Goal: Information Seeking & Learning: Learn about a topic

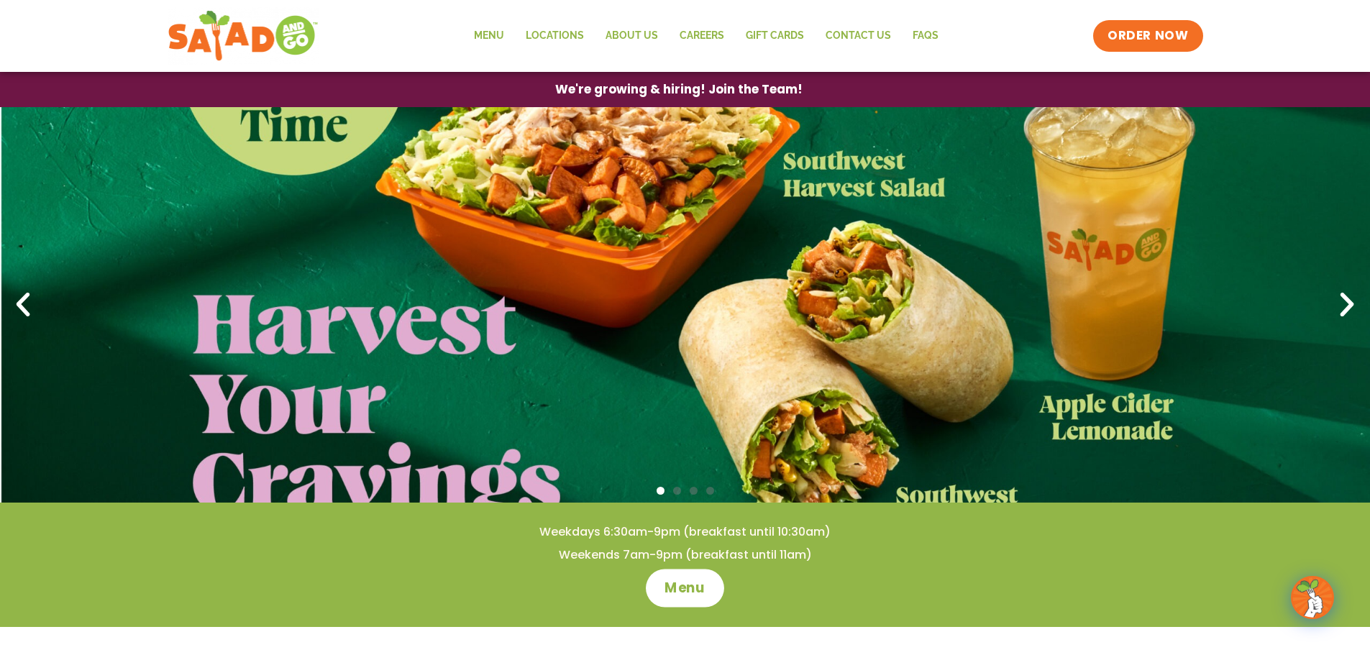
click at [687, 589] on span "Menu" at bounding box center [684, 588] width 41 height 19
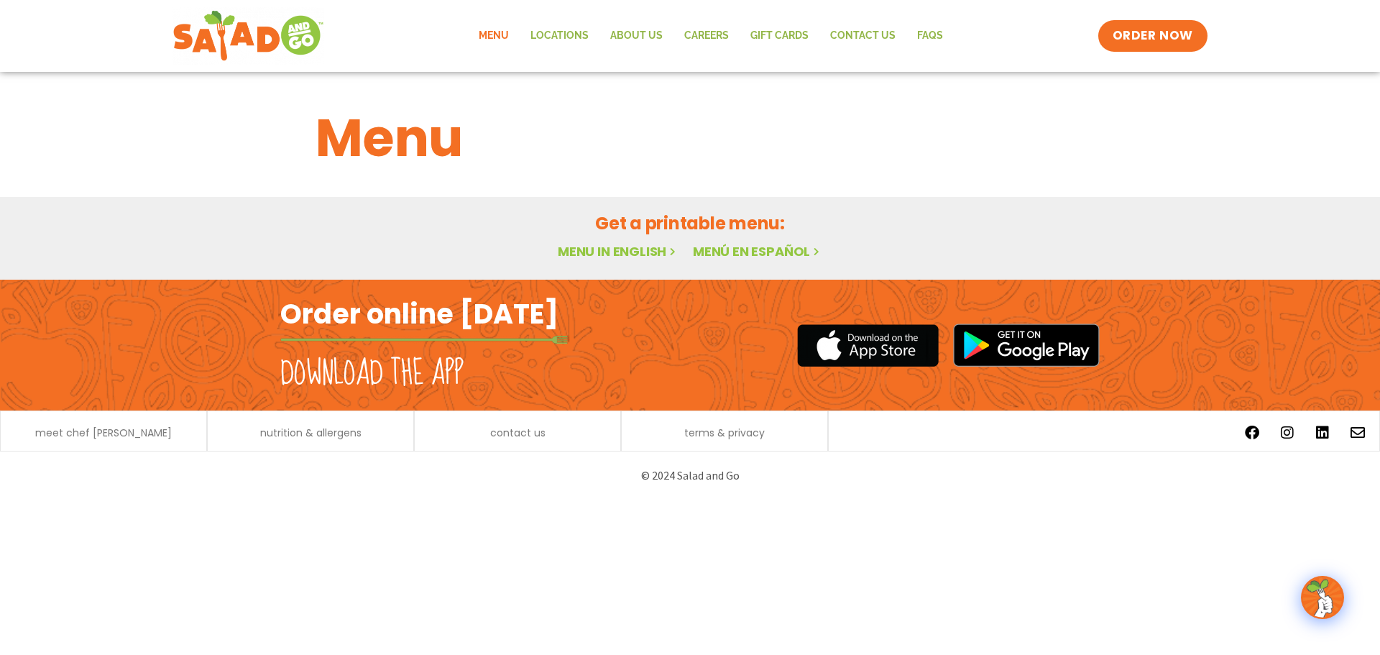
click at [576, 251] on link "Menu in English" at bounding box center [618, 251] width 121 height 18
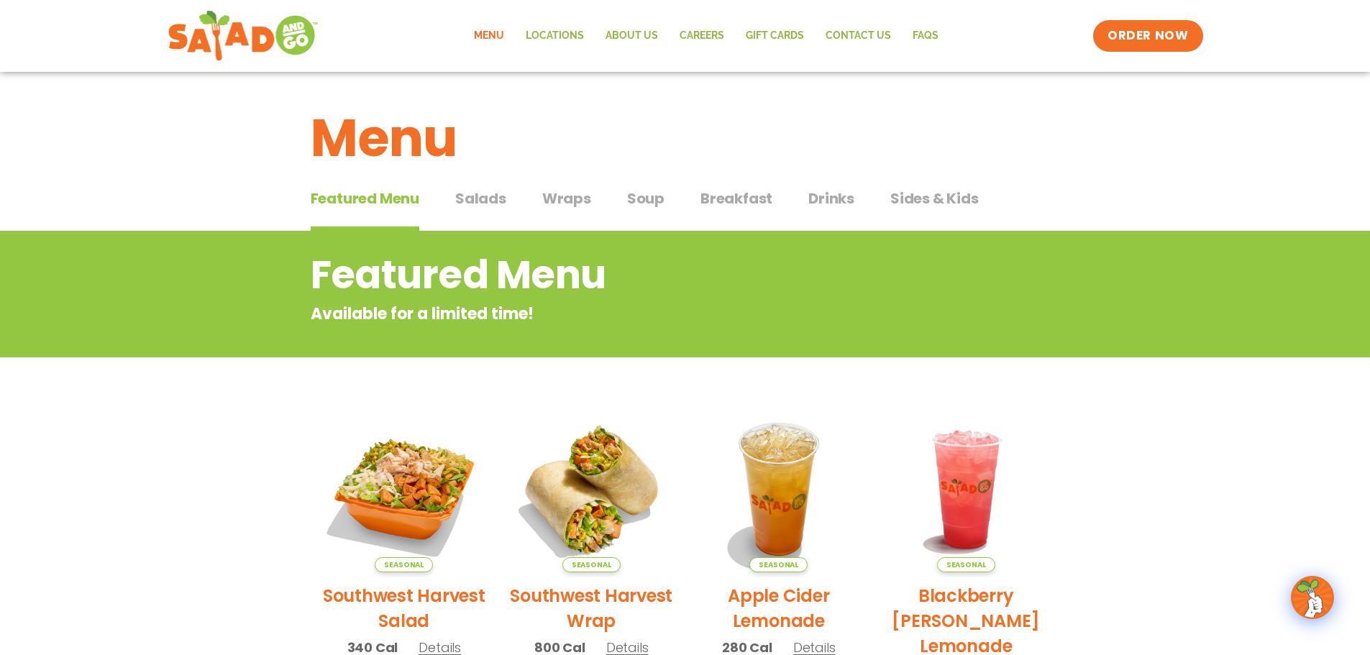
click at [483, 202] on span "Salads" at bounding box center [480, 199] width 51 height 22
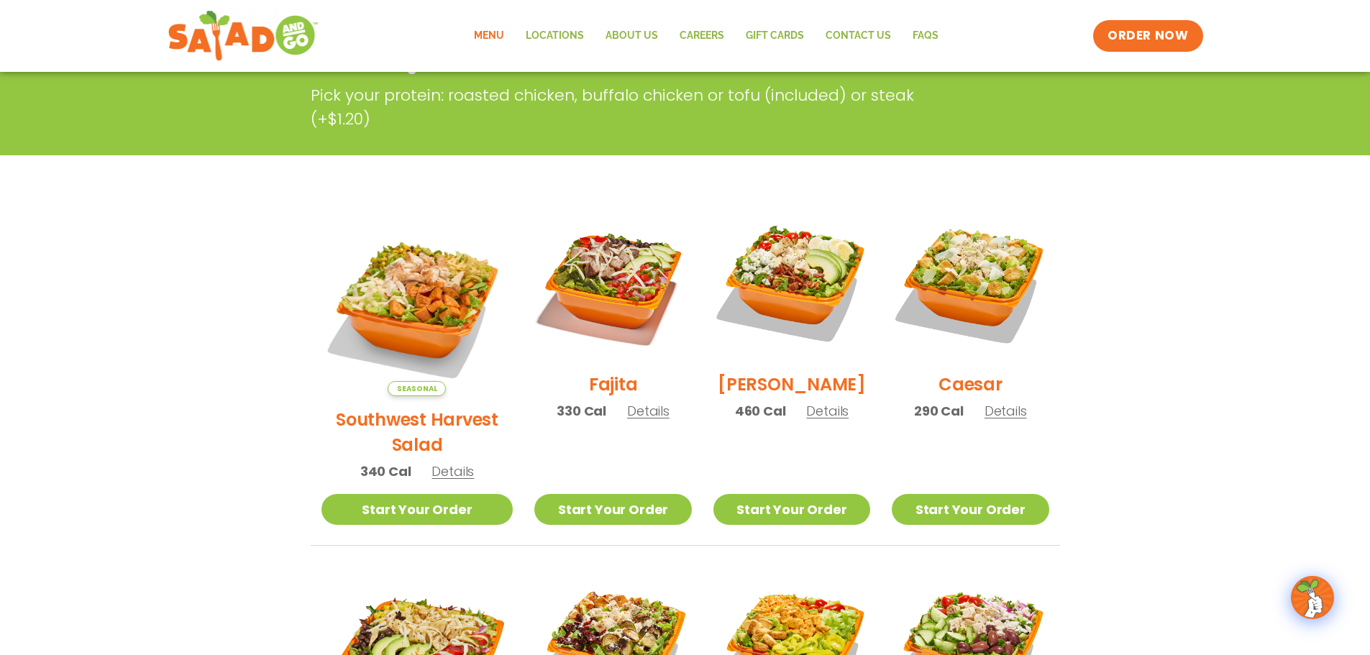
scroll to position [288, 0]
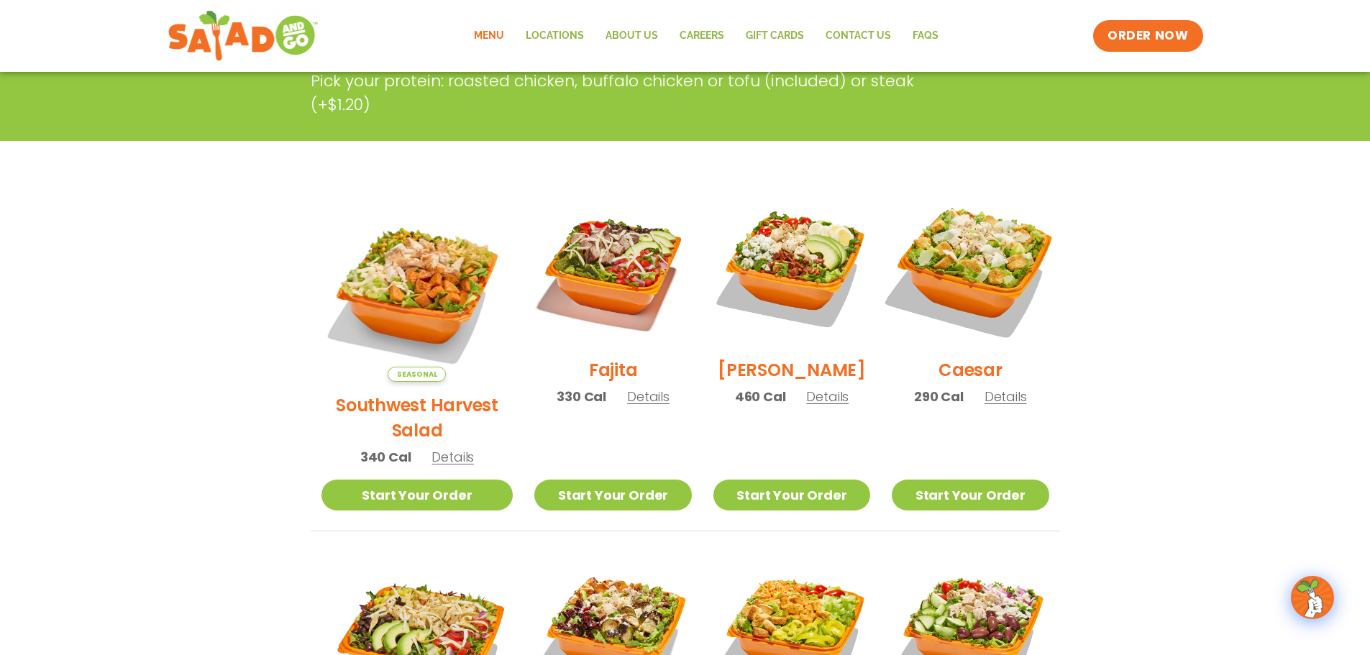
click at [960, 256] on img at bounding box center [970, 268] width 184 height 184
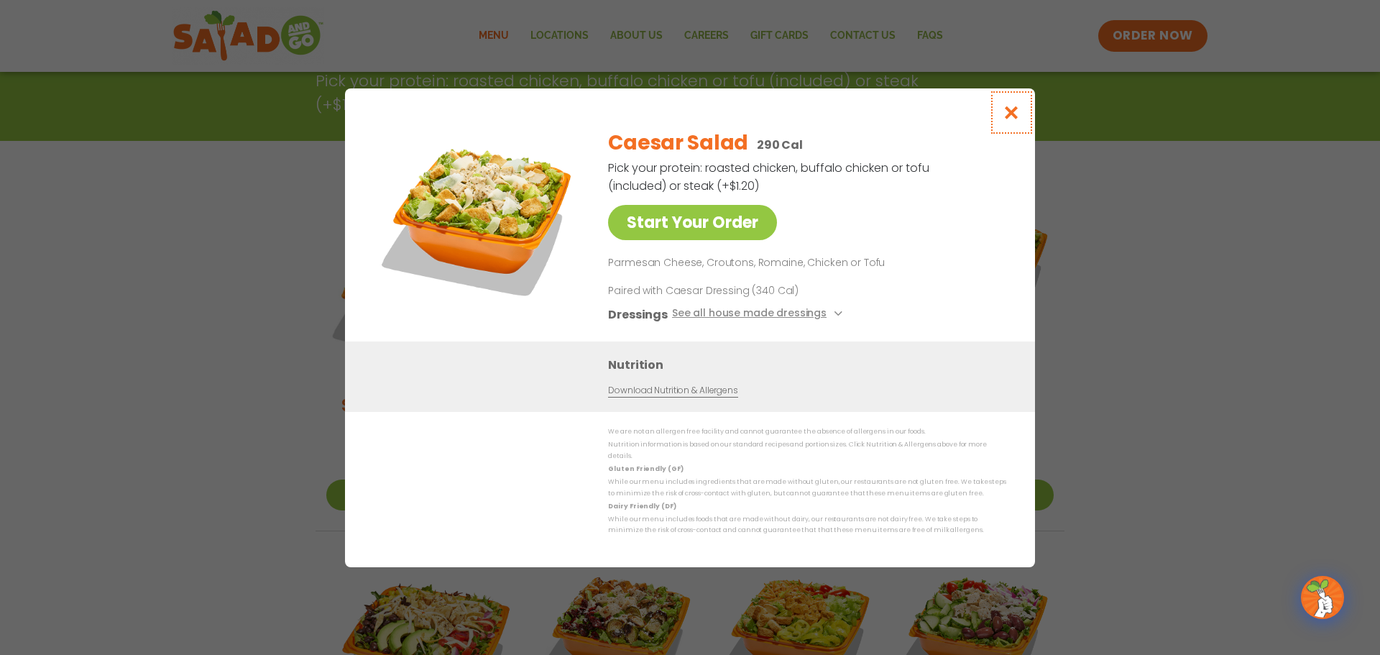
click at [1019, 120] on icon "Close modal" at bounding box center [1012, 112] width 18 height 15
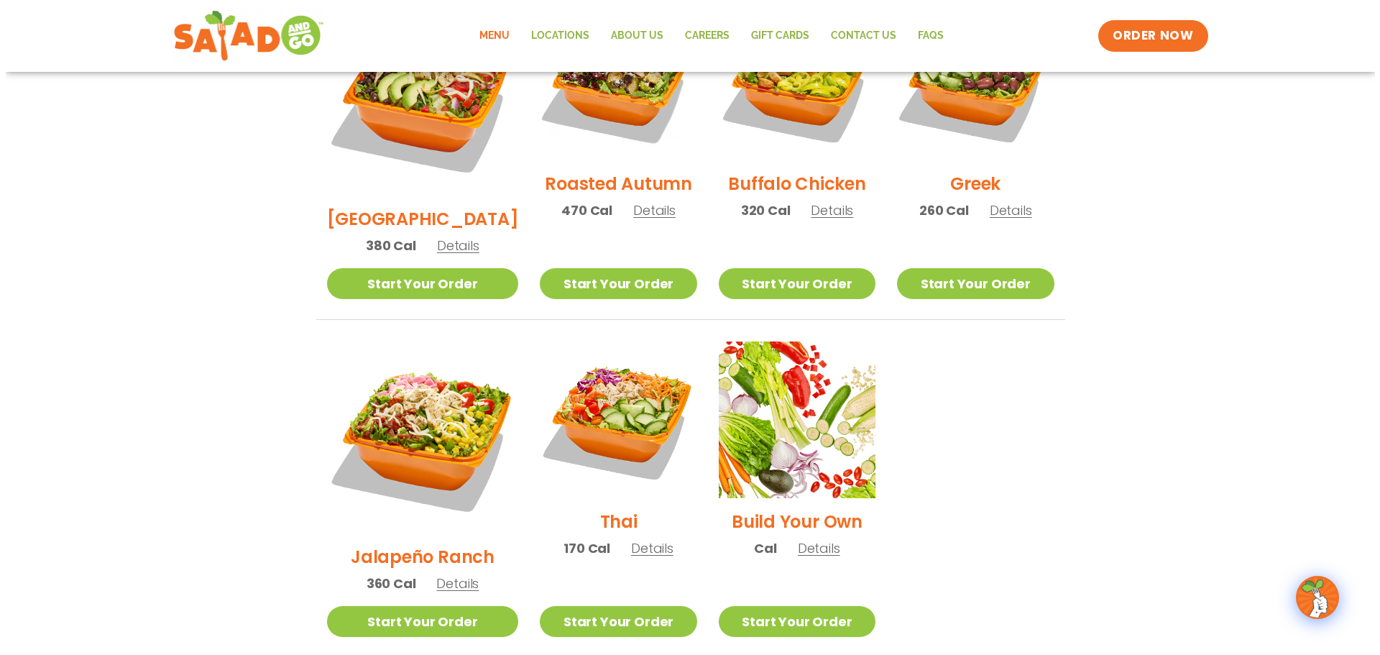
scroll to position [863, 0]
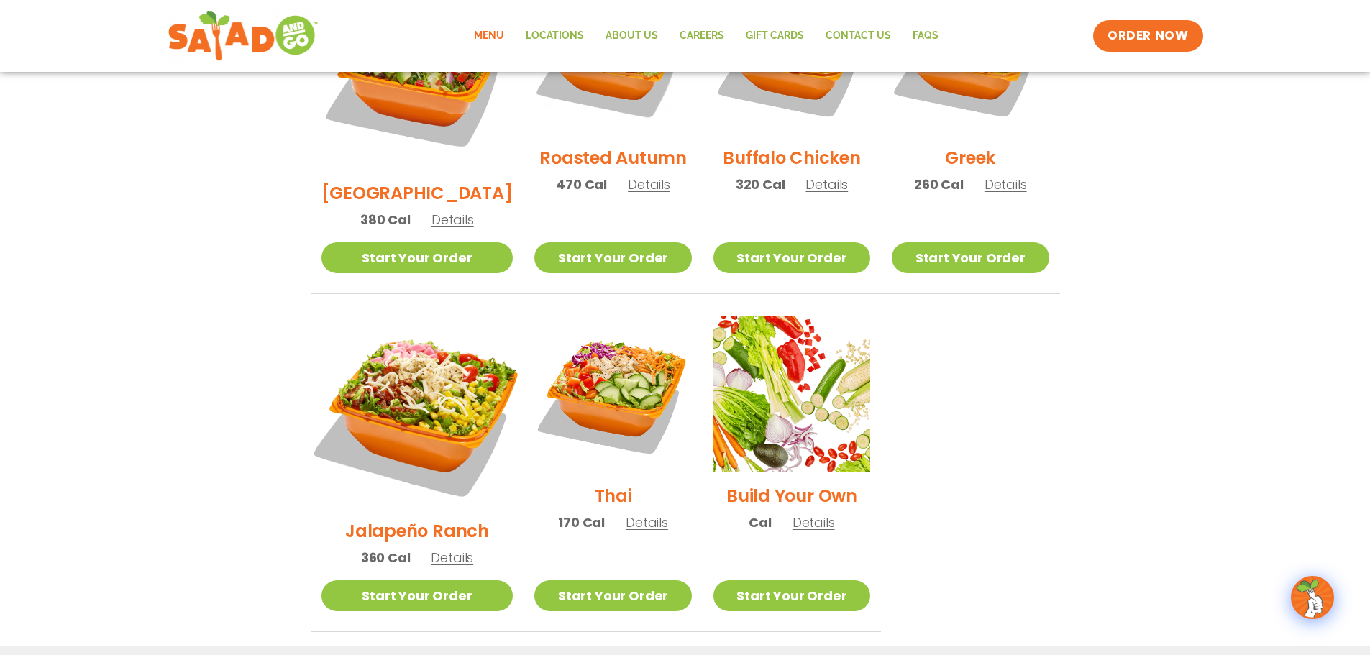
click at [390, 351] on img at bounding box center [416, 411] width 225 height 225
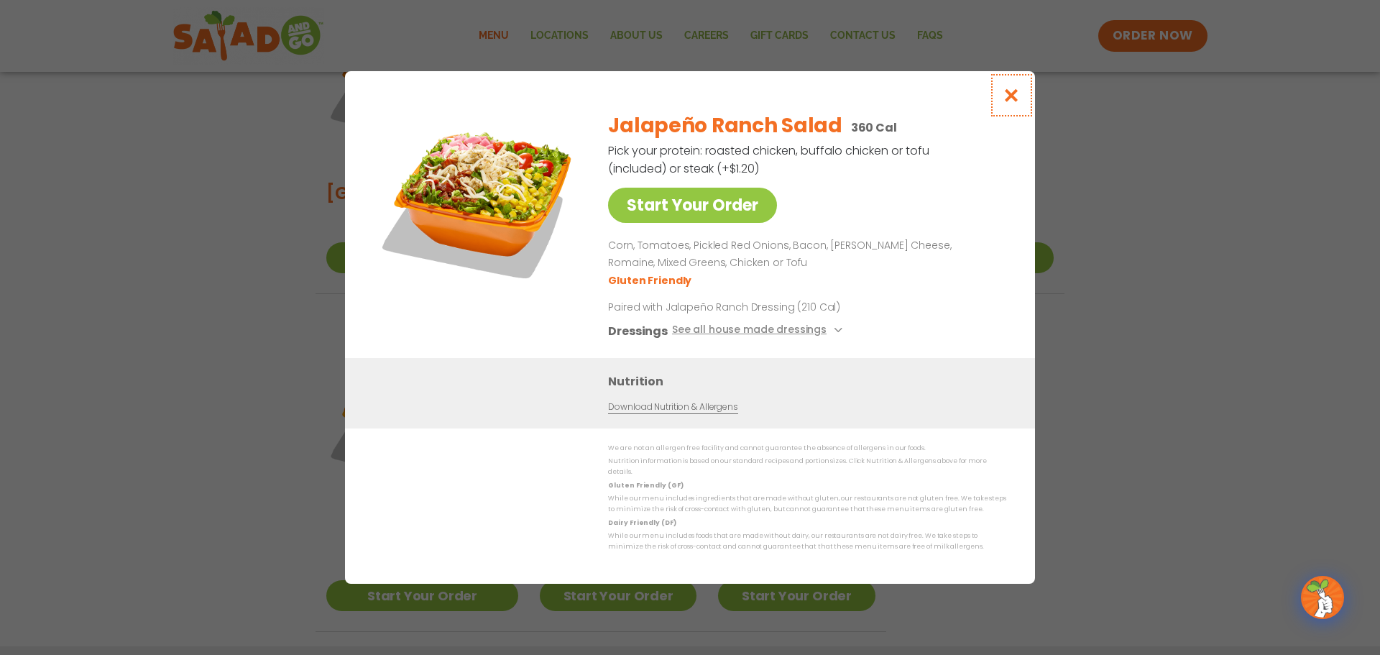
click at [1009, 98] on icon "Close modal" at bounding box center [1012, 95] width 18 height 15
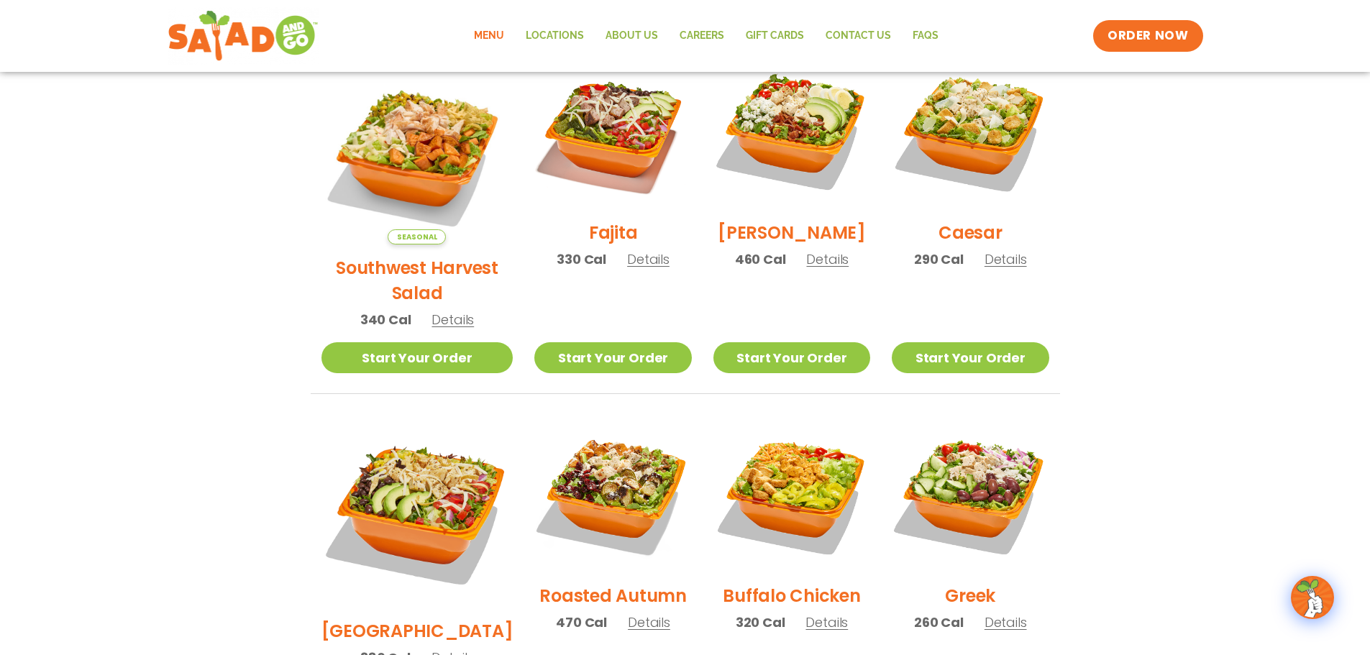
scroll to position [402, 0]
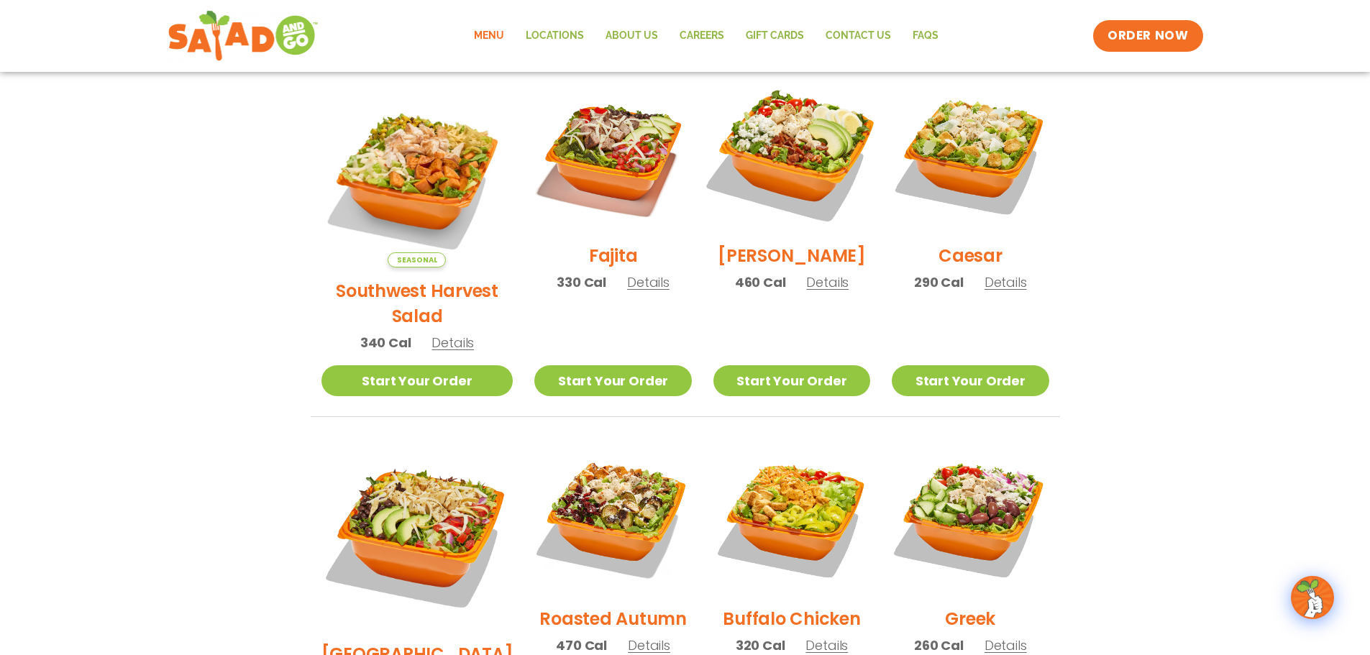
click at [790, 150] on img at bounding box center [792, 154] width 184 height 184
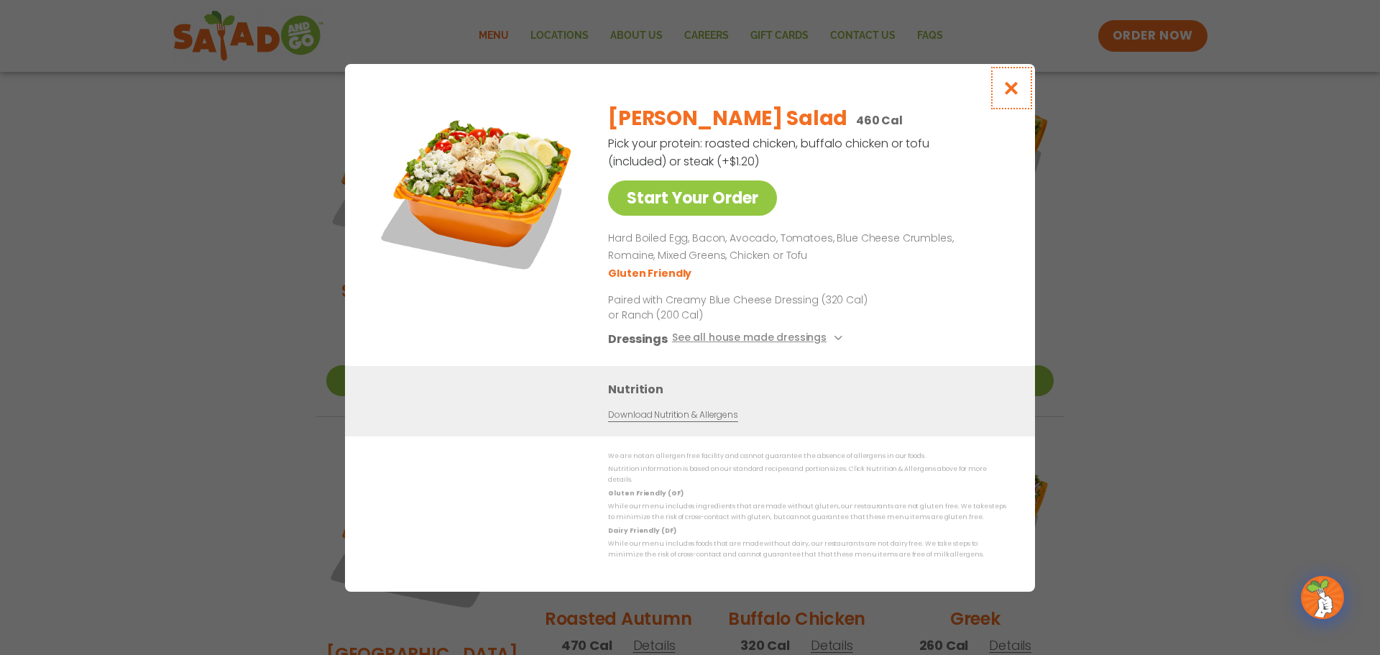
click at [1013, 96] on icon "Close modal" at bounding box center [1012, 88] width 18 height 15
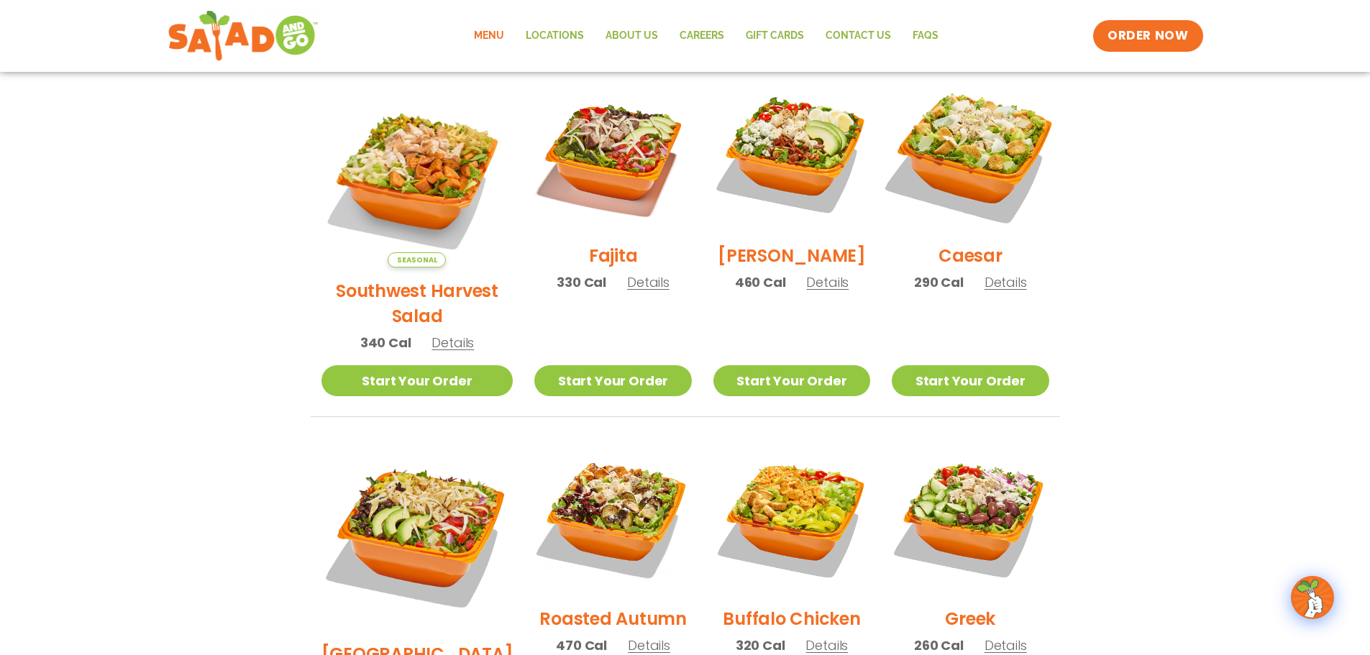
click at [1001, 150] on img at bounding box center [970, 154] width 184 height 184
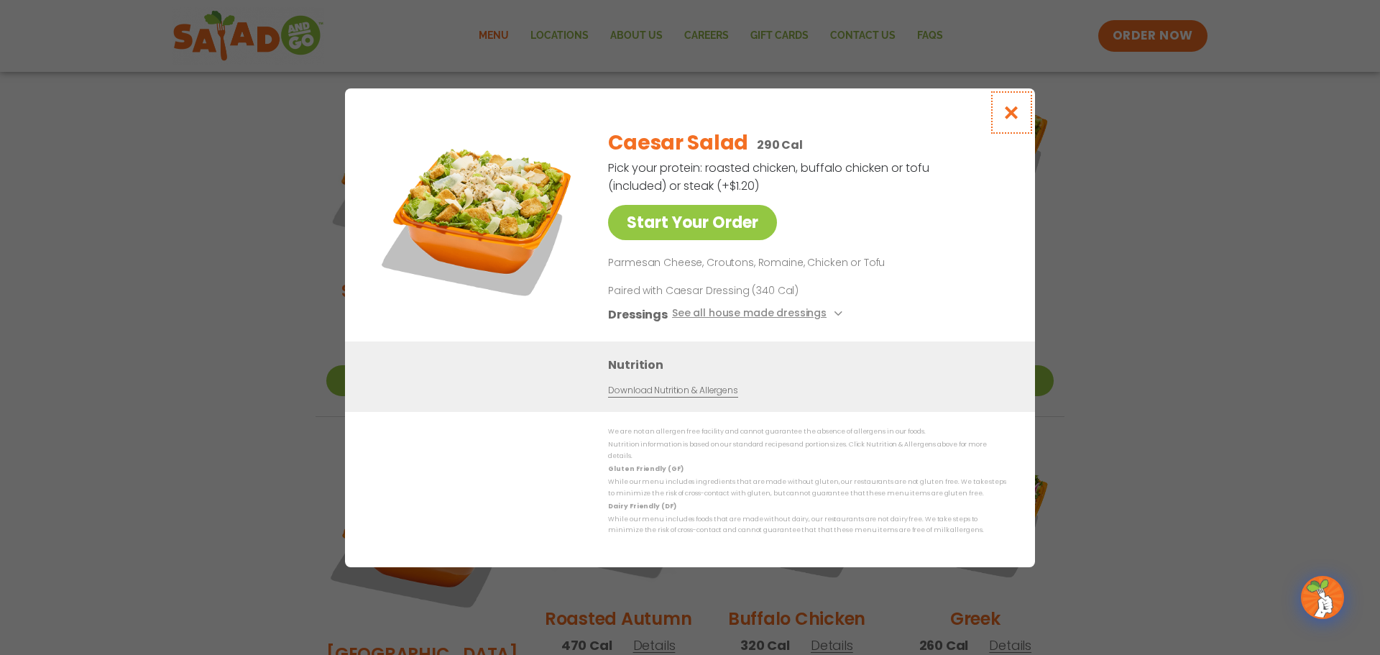
click at [1013, 120] on icon "Close modal" at bounding box center [1012, 112] width 18 height 15
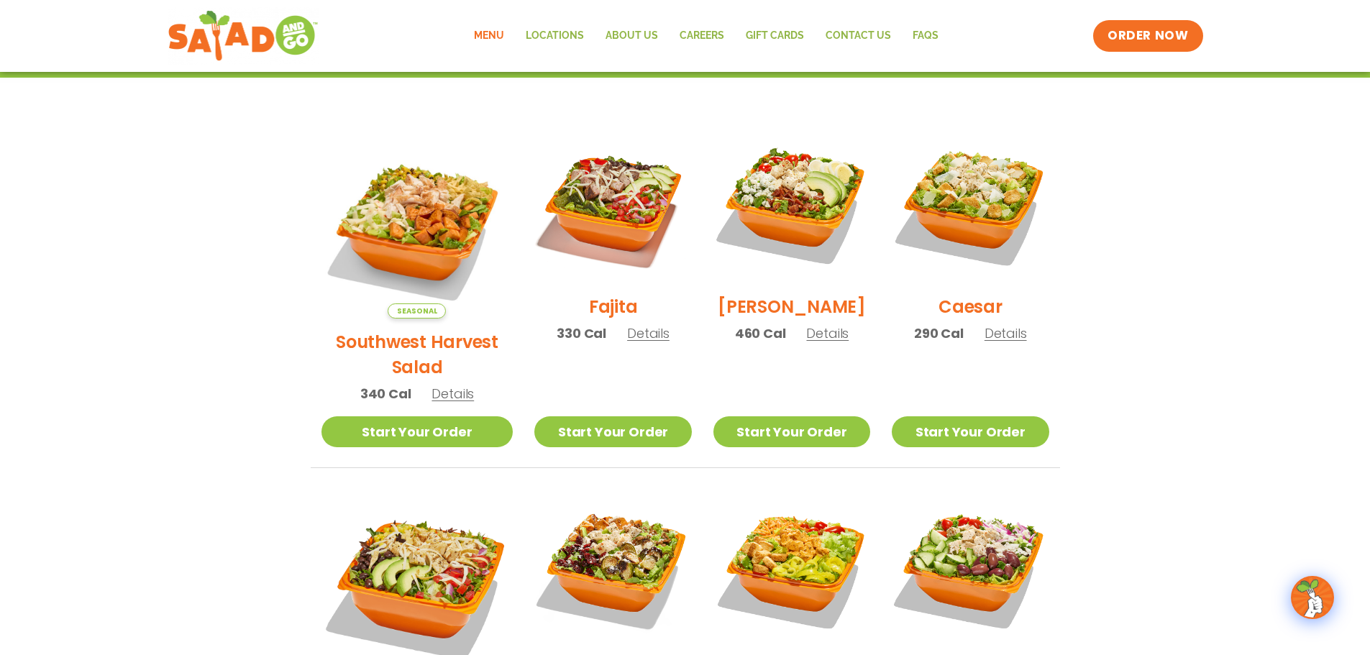
scroll to position [330, 0]
